Goal: Task Accomplishment & Management: Manage account settings

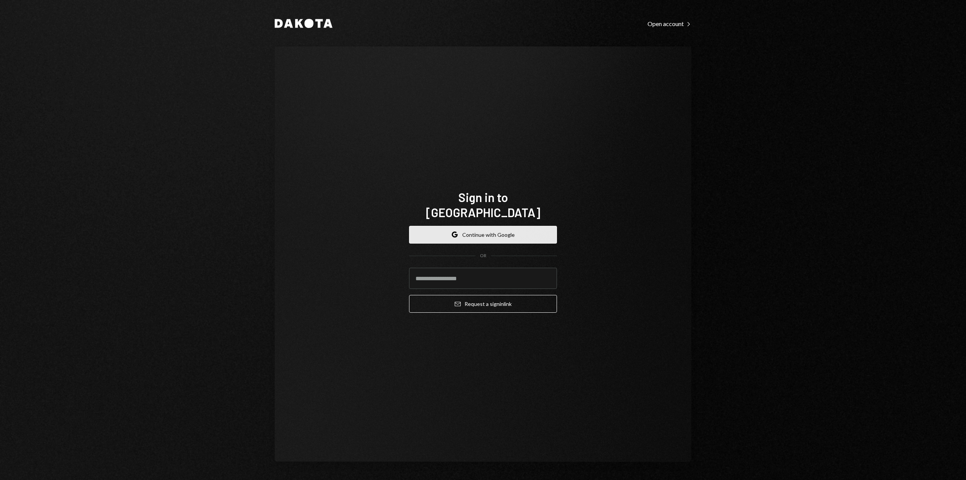
click at [520, 228] on button "Google Continue with Google" at bounding box center [483, 235] width 148 height 18
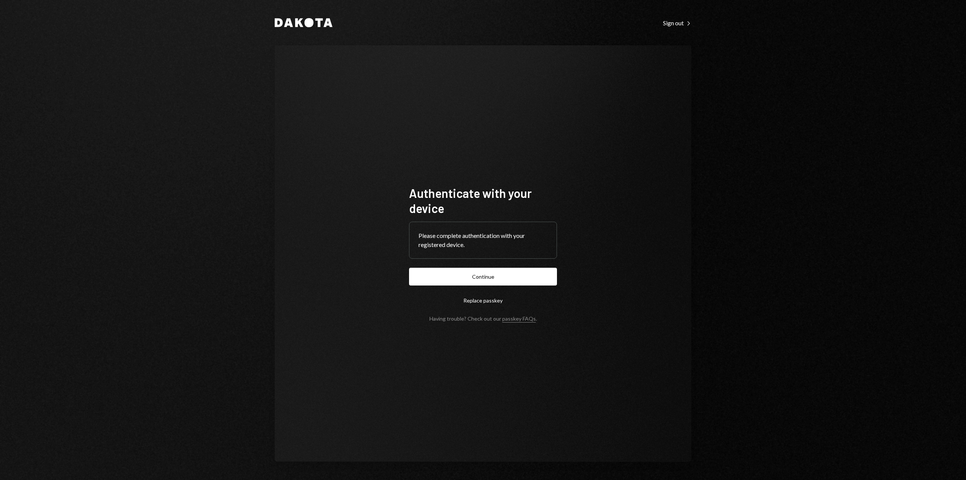
click at [514, 283] on button "Continue" at bounding box center [483, 277] width 148 height 18
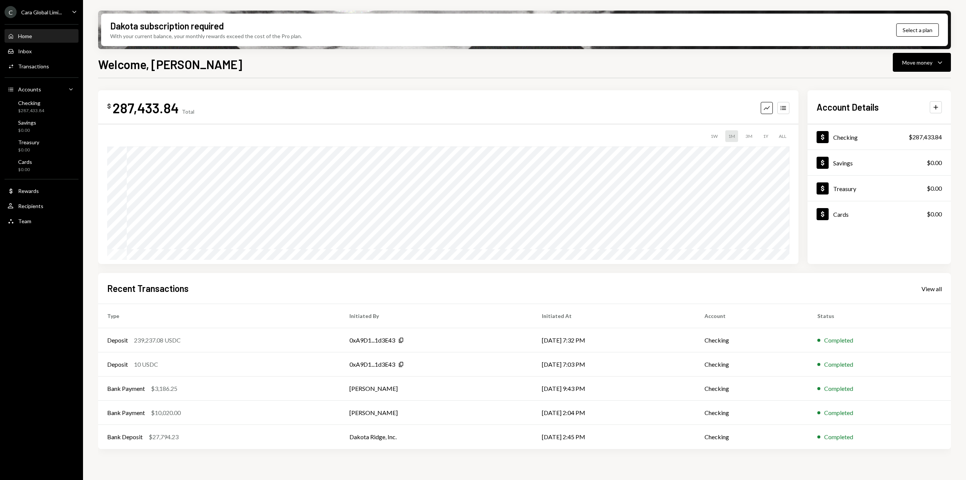
click at [75, 8] on icon "Caret Down" at bounding box center [74, 12] width 8 height 8
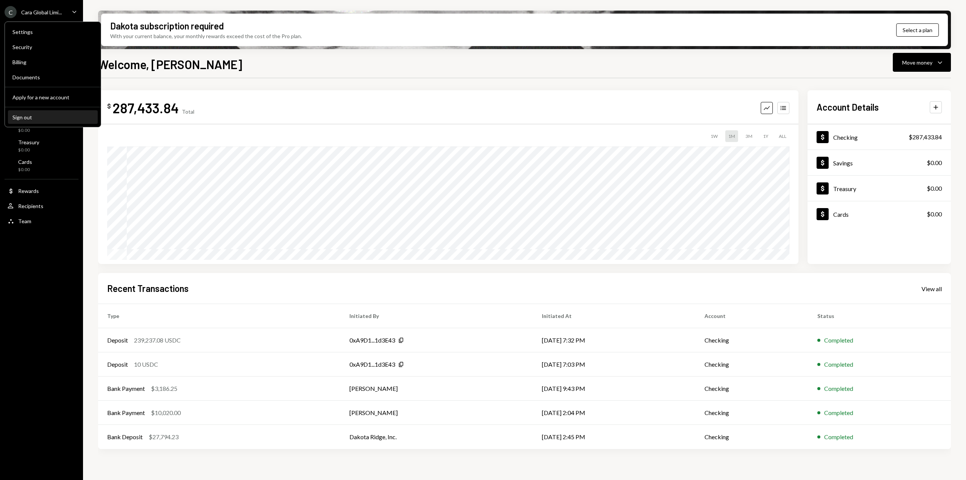
click at [31, 116] on div "Sign out" at bounding box center [52, 117] width 81 height 6
